Goal: Task Accomplishment & Management: Manage account settings

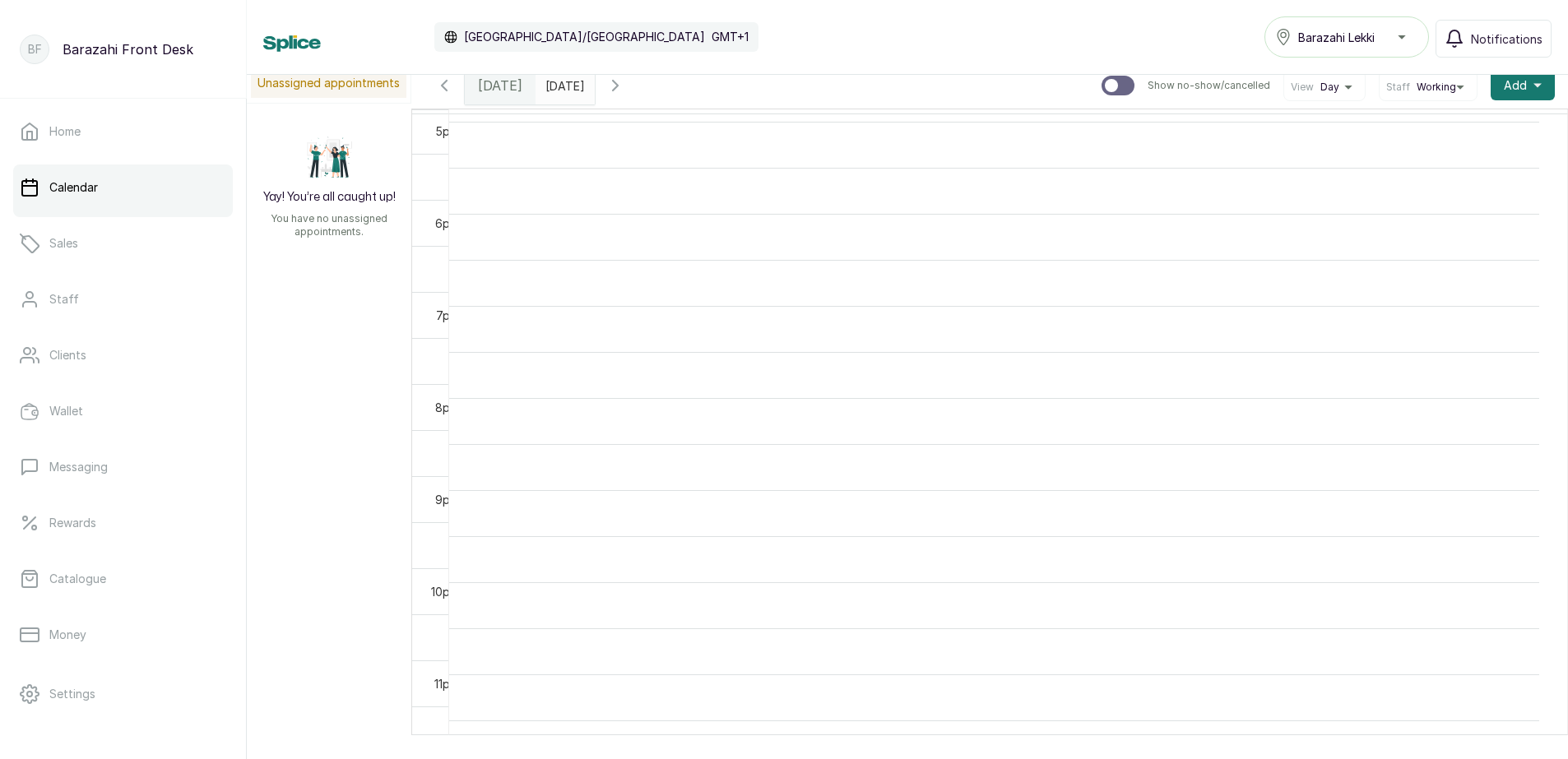
scroll to position [31, 0]
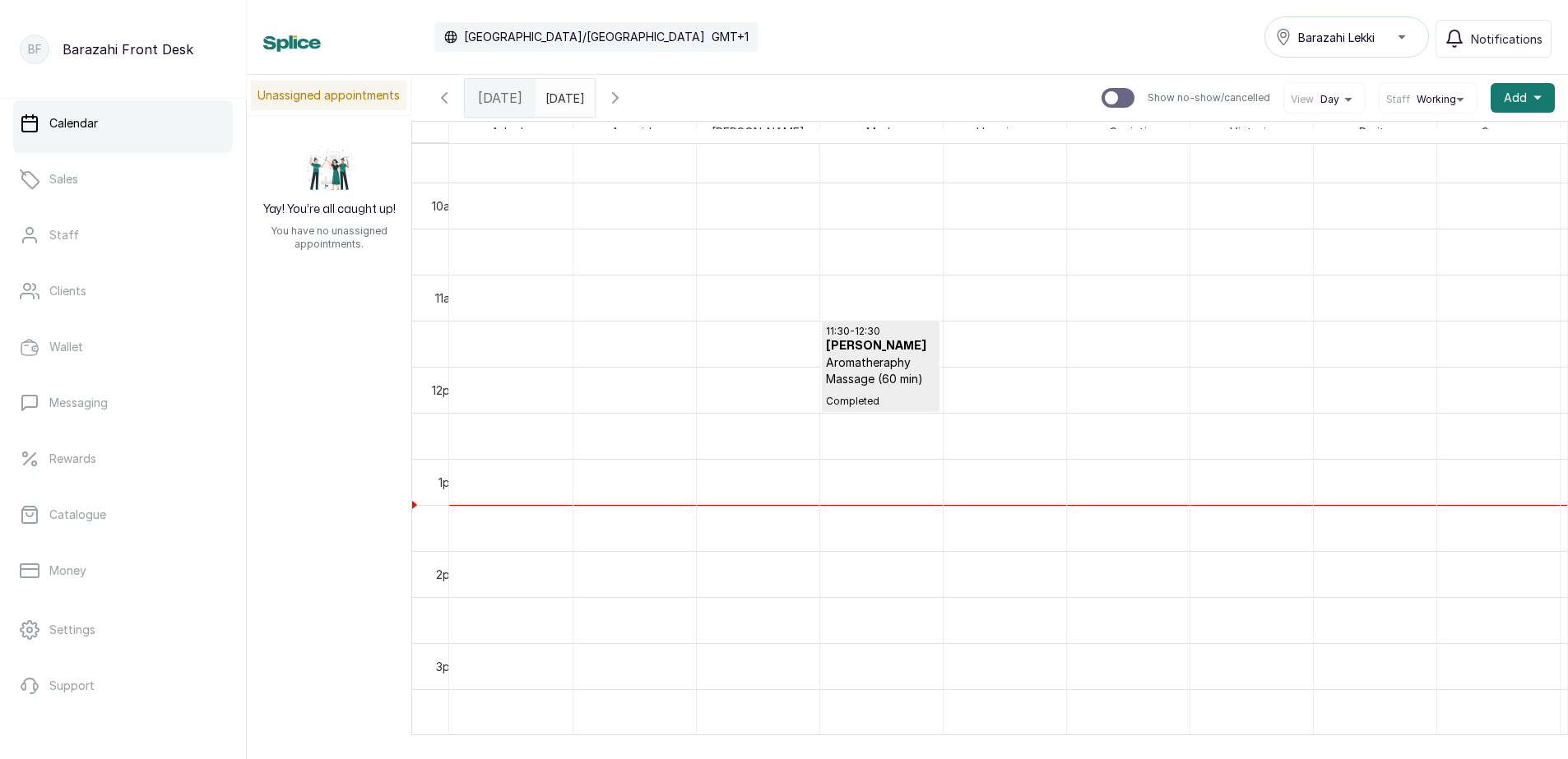
scroll to position [133, 0]
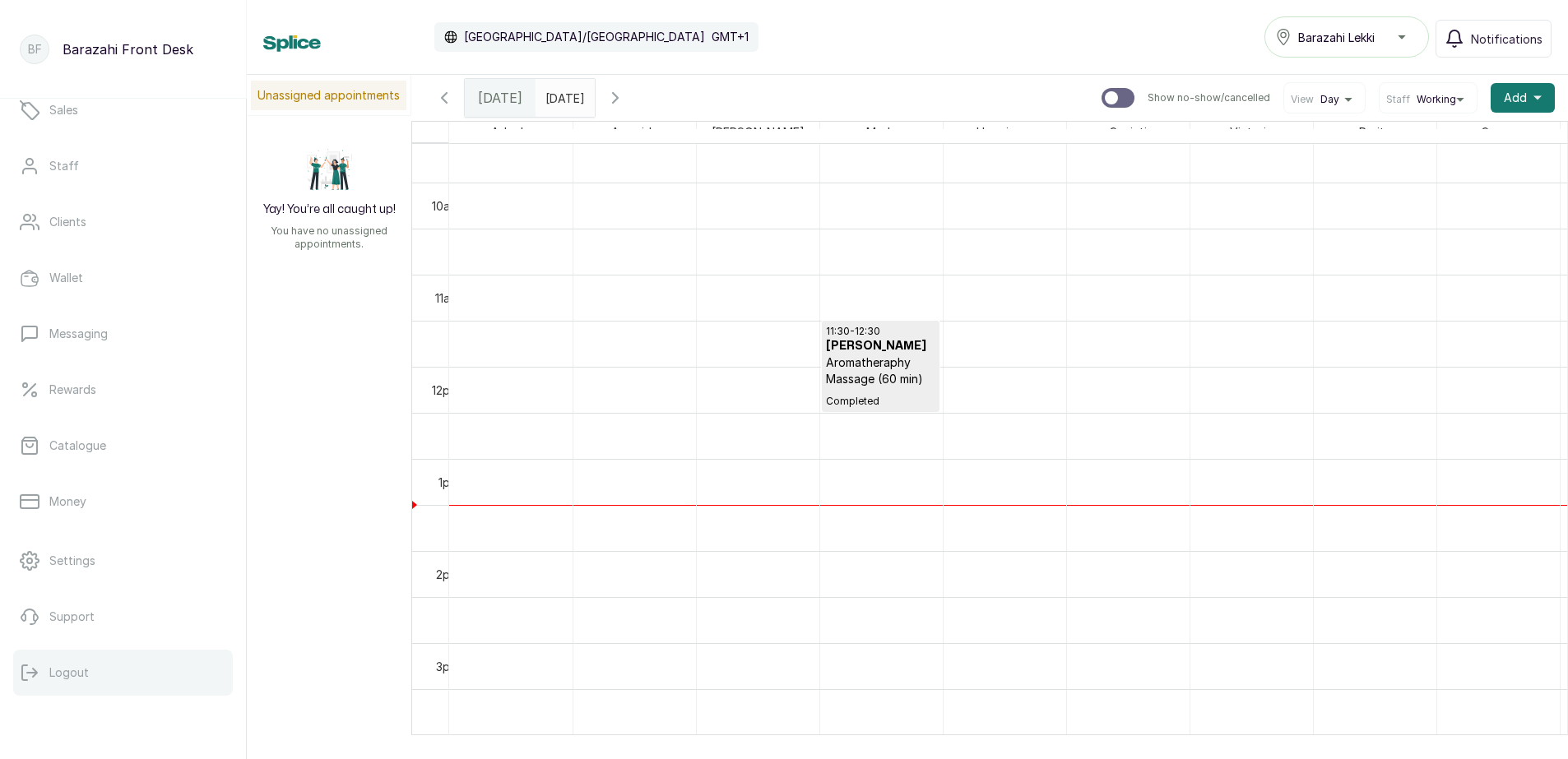
click at [65, 672] on p "Logout" at bounding box center [69, 673] width 39 height 17
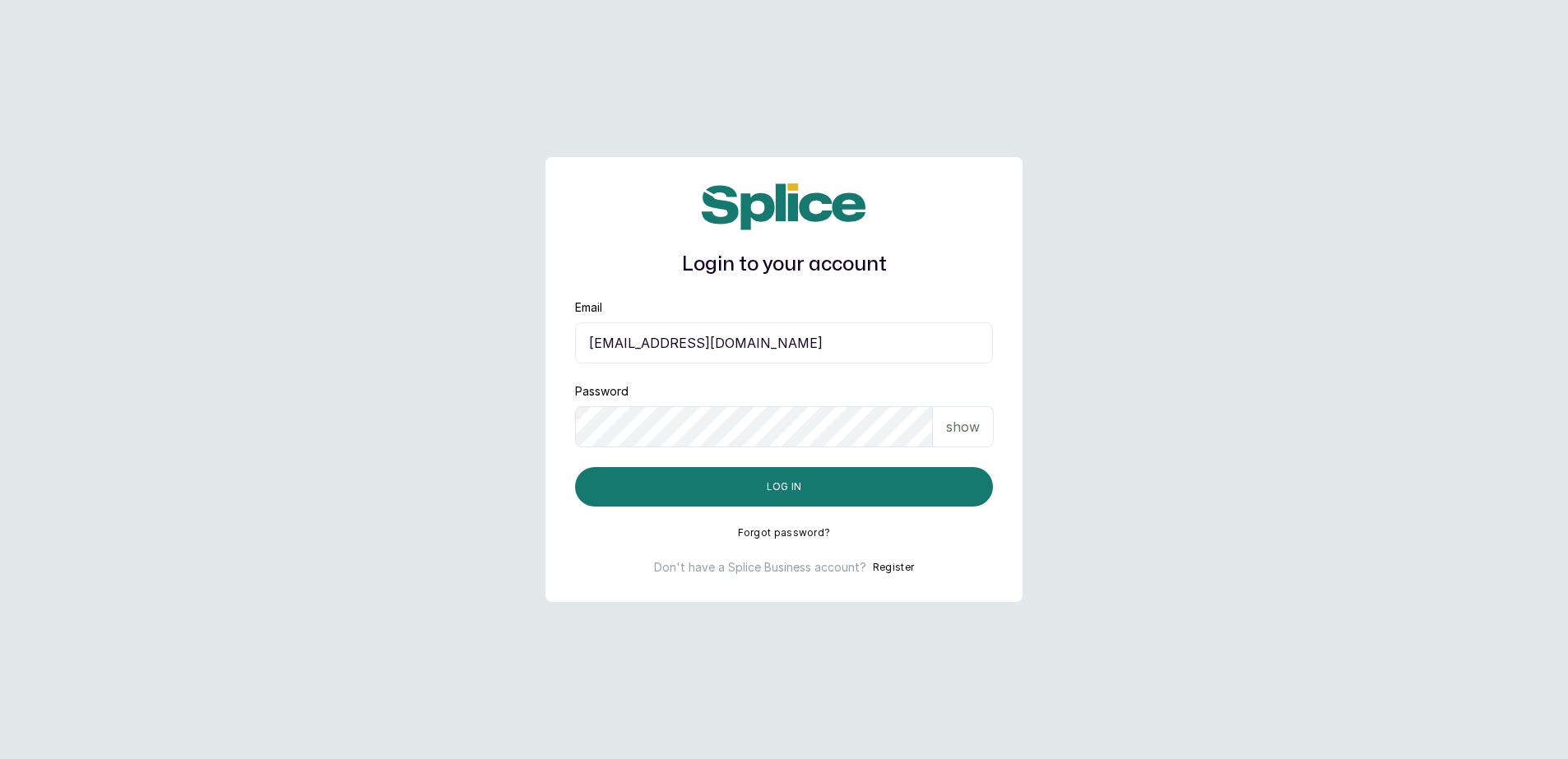
click at [854, 350] on input "barazahifrontdesk@gmail.com" at bounding box center [783, 342] width 418 height 41
type input "blessap002@gmail.com"
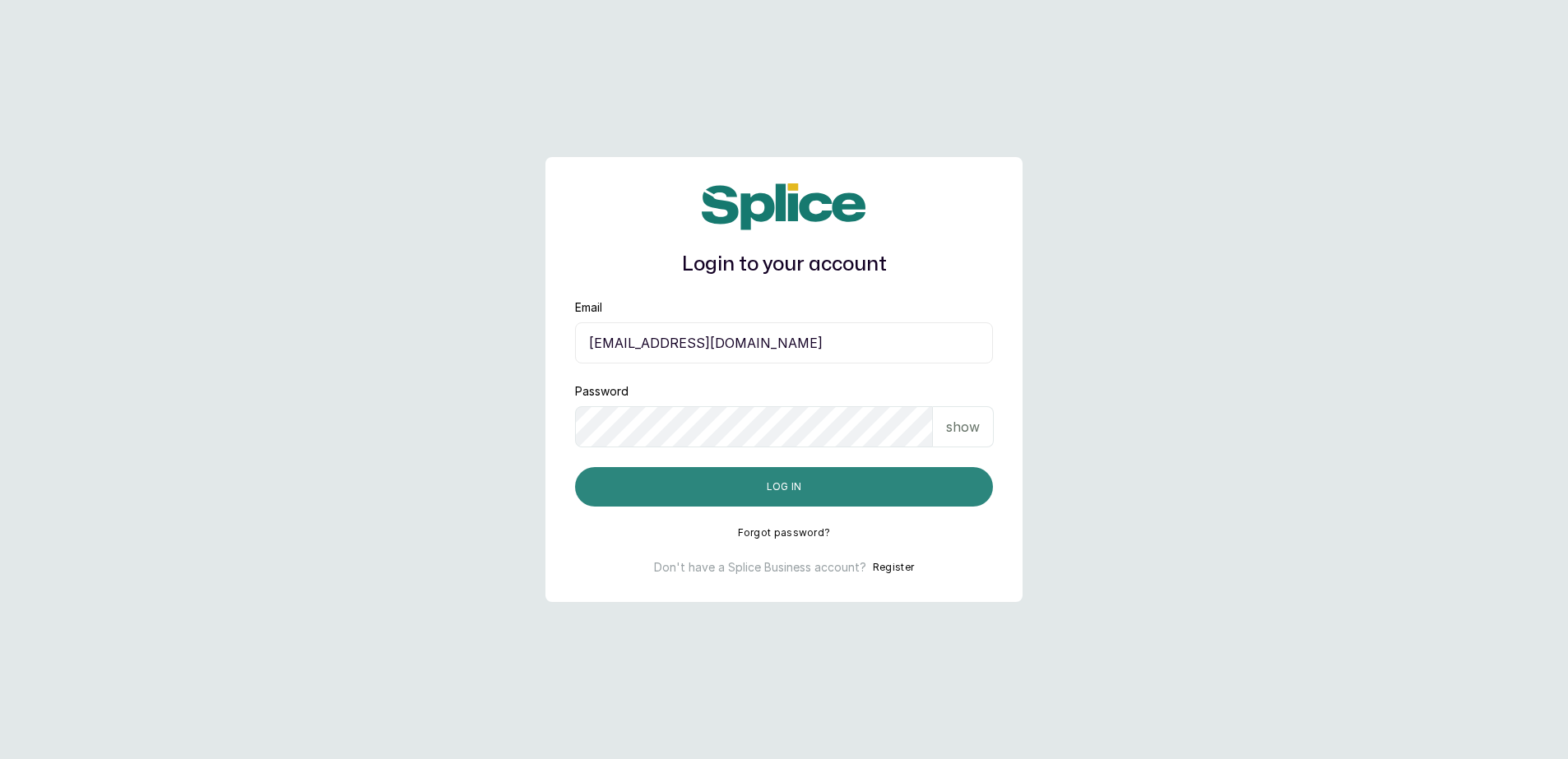
click at [791, 482] on button "Log in" at bounding box center [783, 486] width 418 height 39
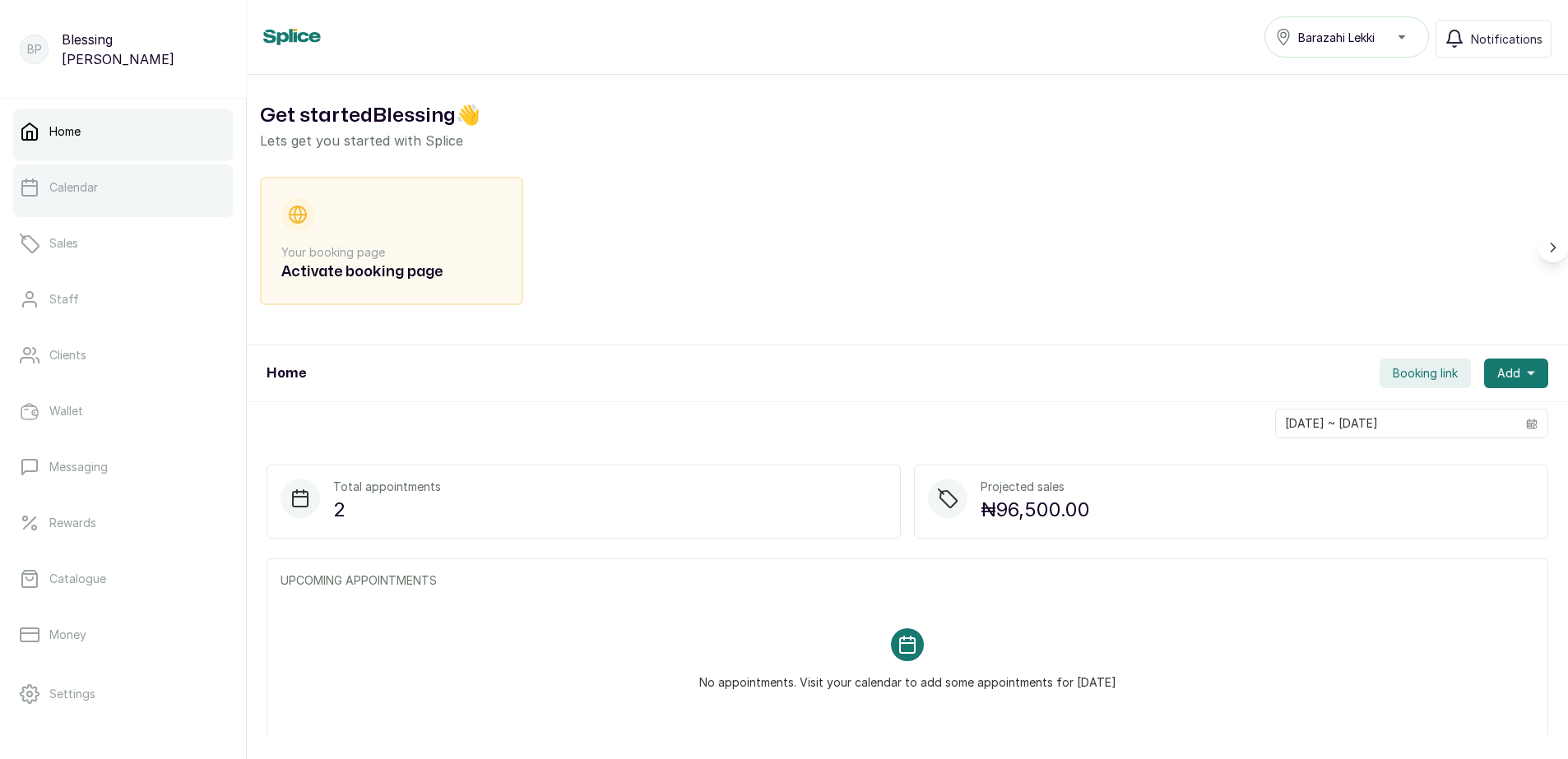
click at [82, 191] on p "Calendar" at bounding box center [73, 187] width 49 height 17
